Goal: Task Accomplishment & Management: Manage account settings

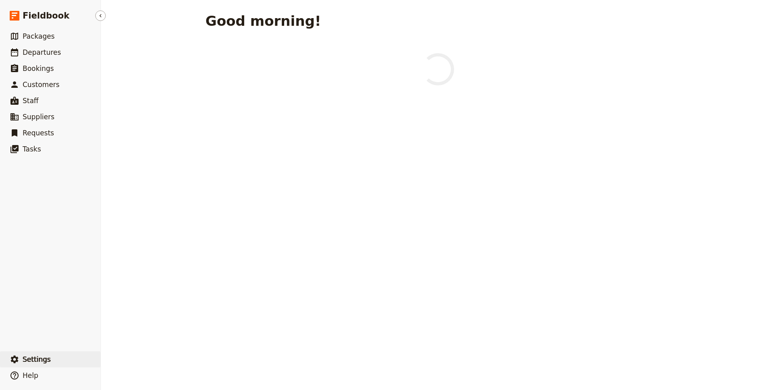
click at [57, 362] on button "​ Settings" at bounding box center [50, 360] width 100 height 16
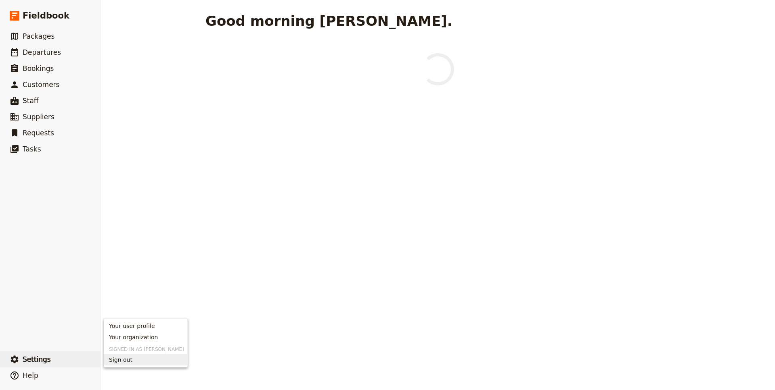
click at [135, 363] on span "Sign out" at bounding box center [145, 360] width 73 height 8
